Goal: Information Seeking & Learning: Understand process/instructions

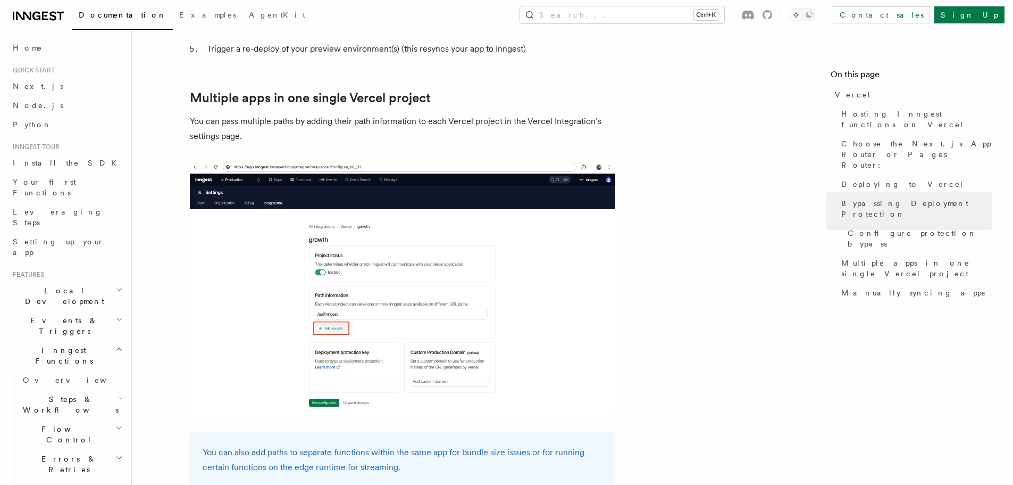
scroll to position [1637, 0]
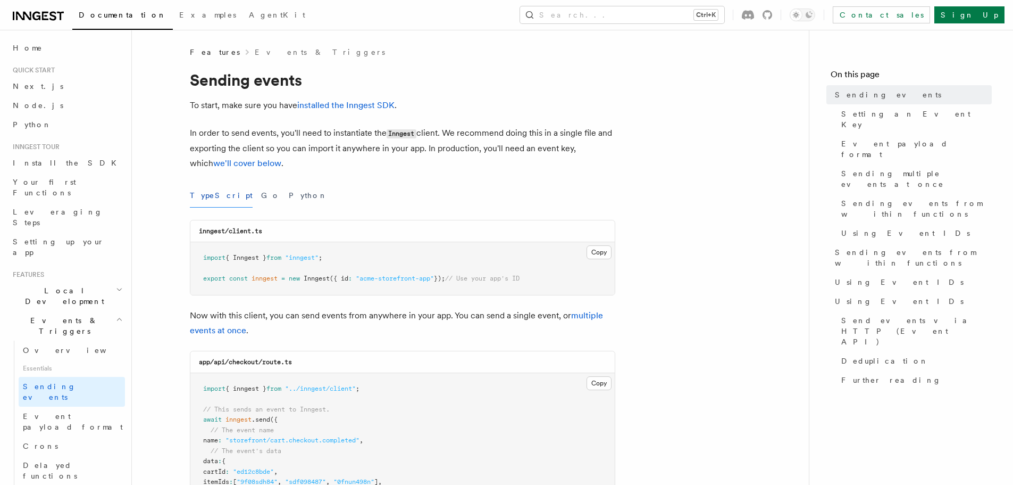
click at [379, 82] on h1 "Sending events" at bounding box center [403, 79] width 426 height 19
drag, startPoint x: 742, startPoint y: 231, endPoint x: 687, endPoint y: 245, distance: 56.5
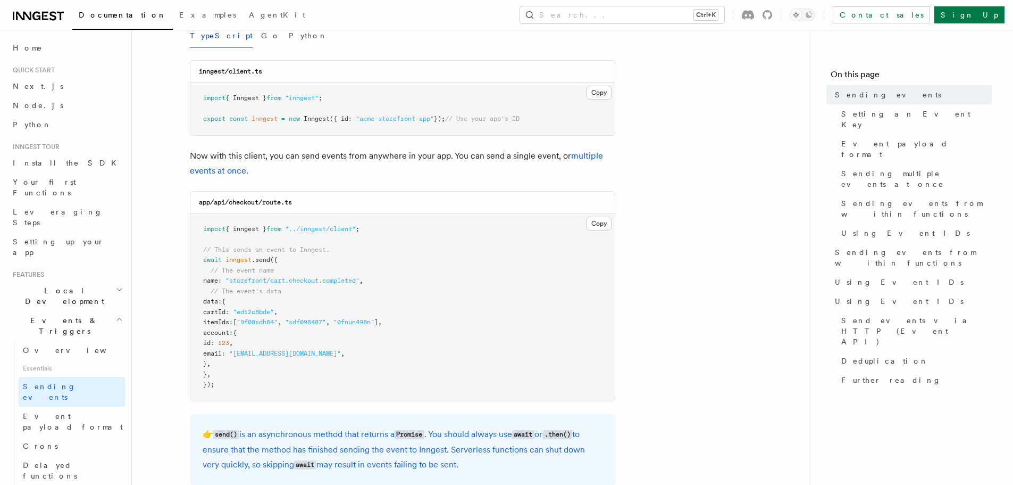
scroll to position [106, 0]
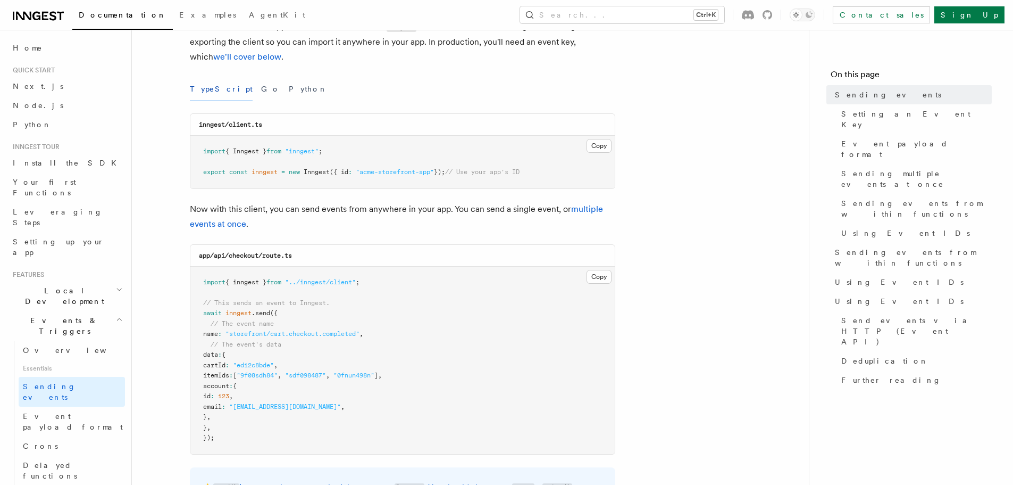
drag, startPoint x: 715, startPoint y: 136, endPoint x: 664, endPoint y: 151, distance: 52.7
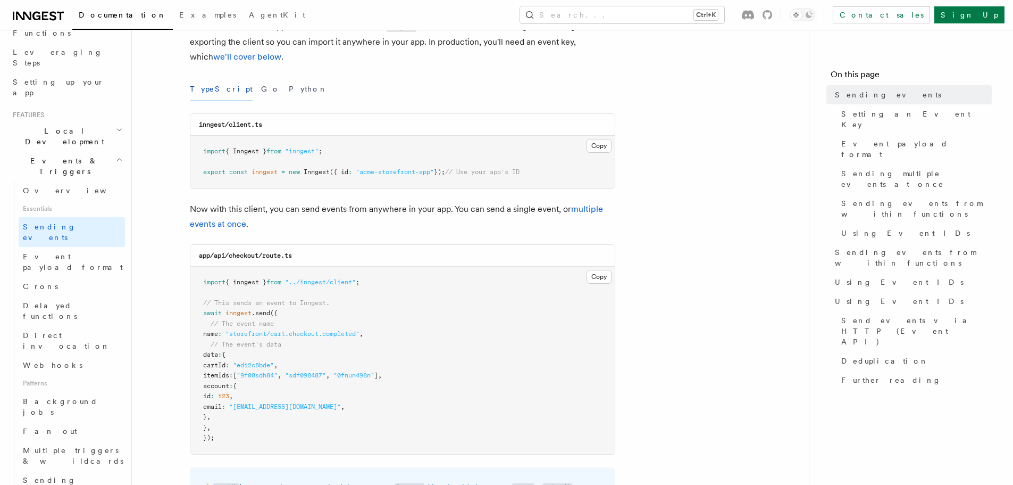
scroll to position [0, 0]
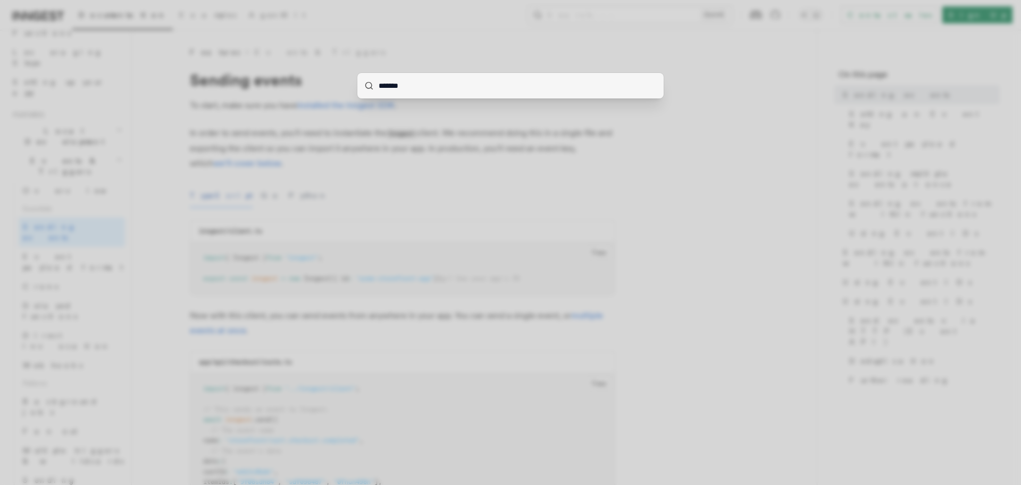
type input "********"
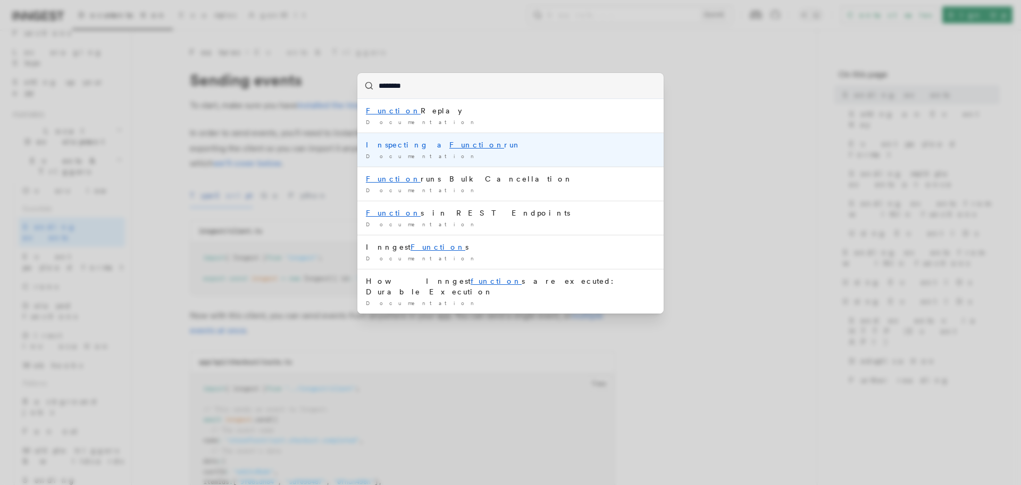
click at [388, 149] on div "Inspecting a Function run" at bounding box center [510, 144] width 289 height 11
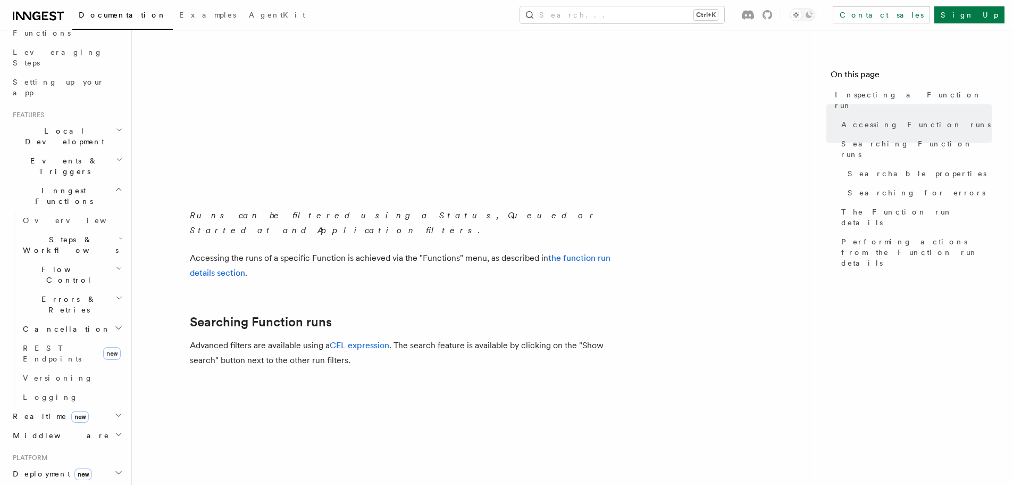
scroll to position [372, 0]
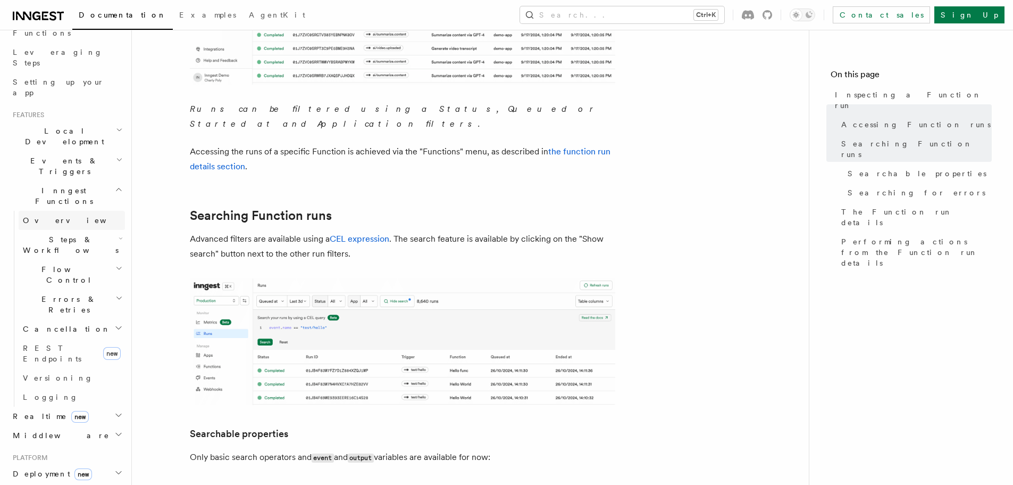
click at [57, 211] on link "Overview" at bounding box center [72, 220] width 106 height 19
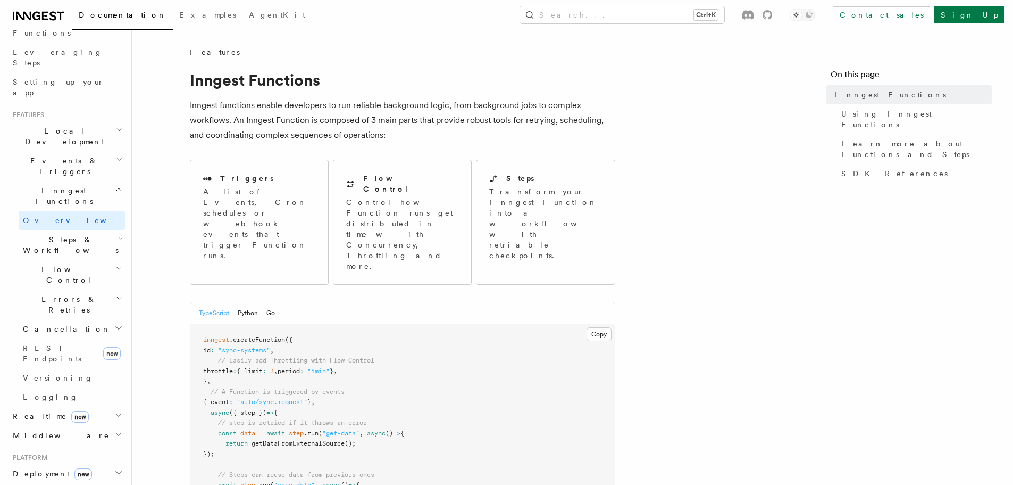
click at [61, 234] on span "Steps & Workflows" at bounding box center [69, 244] width 100 height 21
click at [69, 284] on span "Function steps" at bounding box center [74, 288] width 82 height 9
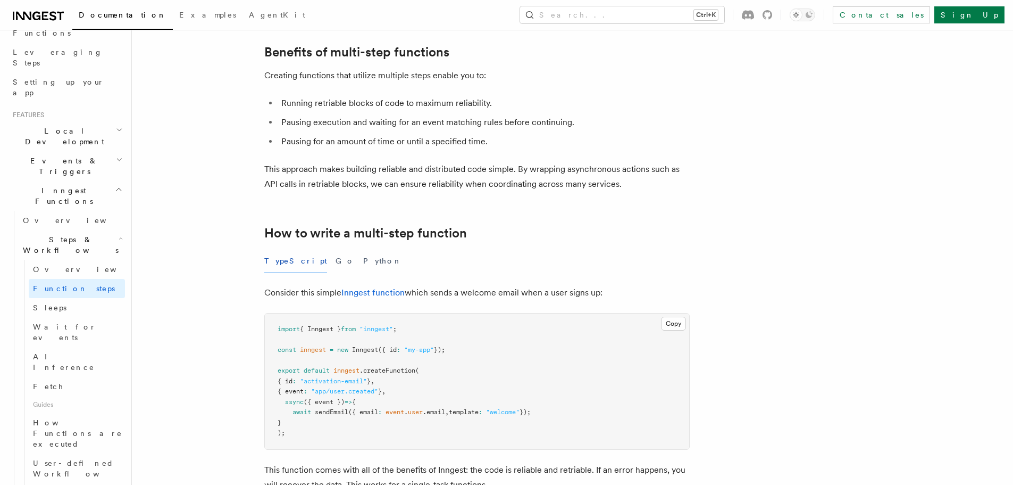
scroll to position [213, 0]
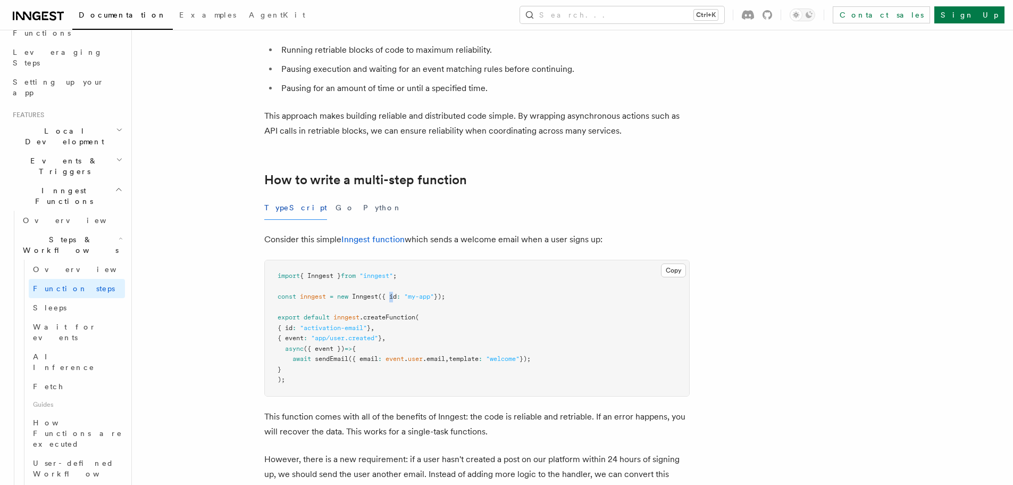
drag, startPoint x: 392, startPoint y: 296, endPoint x: 397, endPoint y: 295, distance: 5.9
click at [397, 295] on span "({ id" at bounding box center [387, 296] width 19 height 7
click at [395, 298] on span "({ id" at bounding box center [387, 296] width 19 height 7
click at [373, 299] on span "Inngest" at bounding box center [365, 296] width 26 height 7
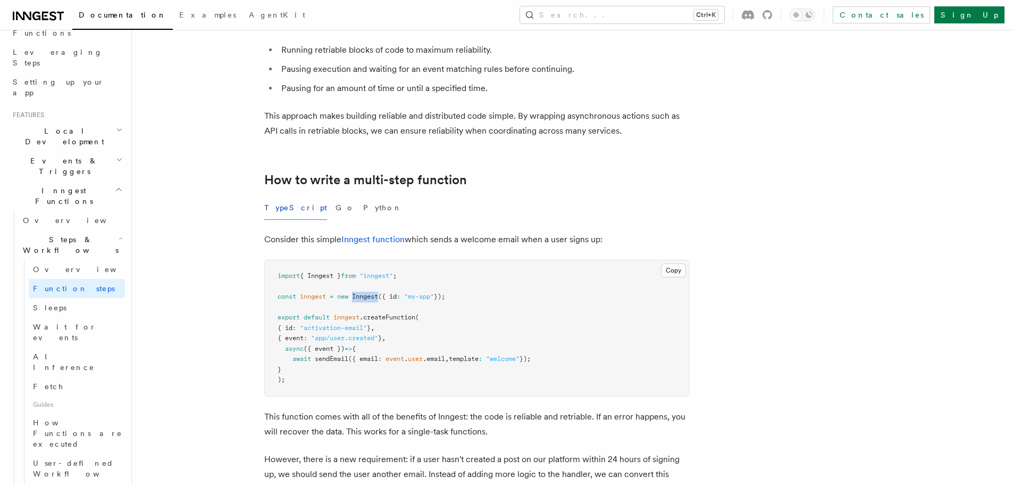
click at [363, 301] on pre "import { Inngest } from "inngest" ; const inngest = new Inngest ({ id : "my-app…" at bounding box center [477, 328] width 425 height 136
click at [395, 298] on span "({ id" at bounding box center [387, 296] width 19 height 7
drag, startPoint x: 305, startPoint y: 325, endPoint x: 292, endPoint y: 304, distance: 25.1
click at [292, 304] on pre "import { Inngest } from "inngest" ; const inngest = new Inngest ({ id : "my-app…" at bounding box center [477, 328] width 425 height 136
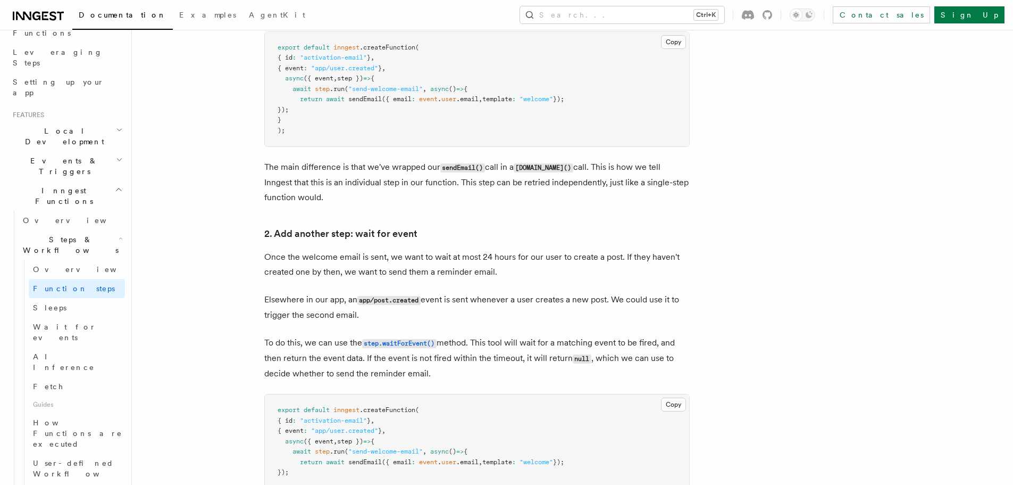
scroll to position [958, 0]
